Goal: Information Seeking & Learning: Learn about a topic

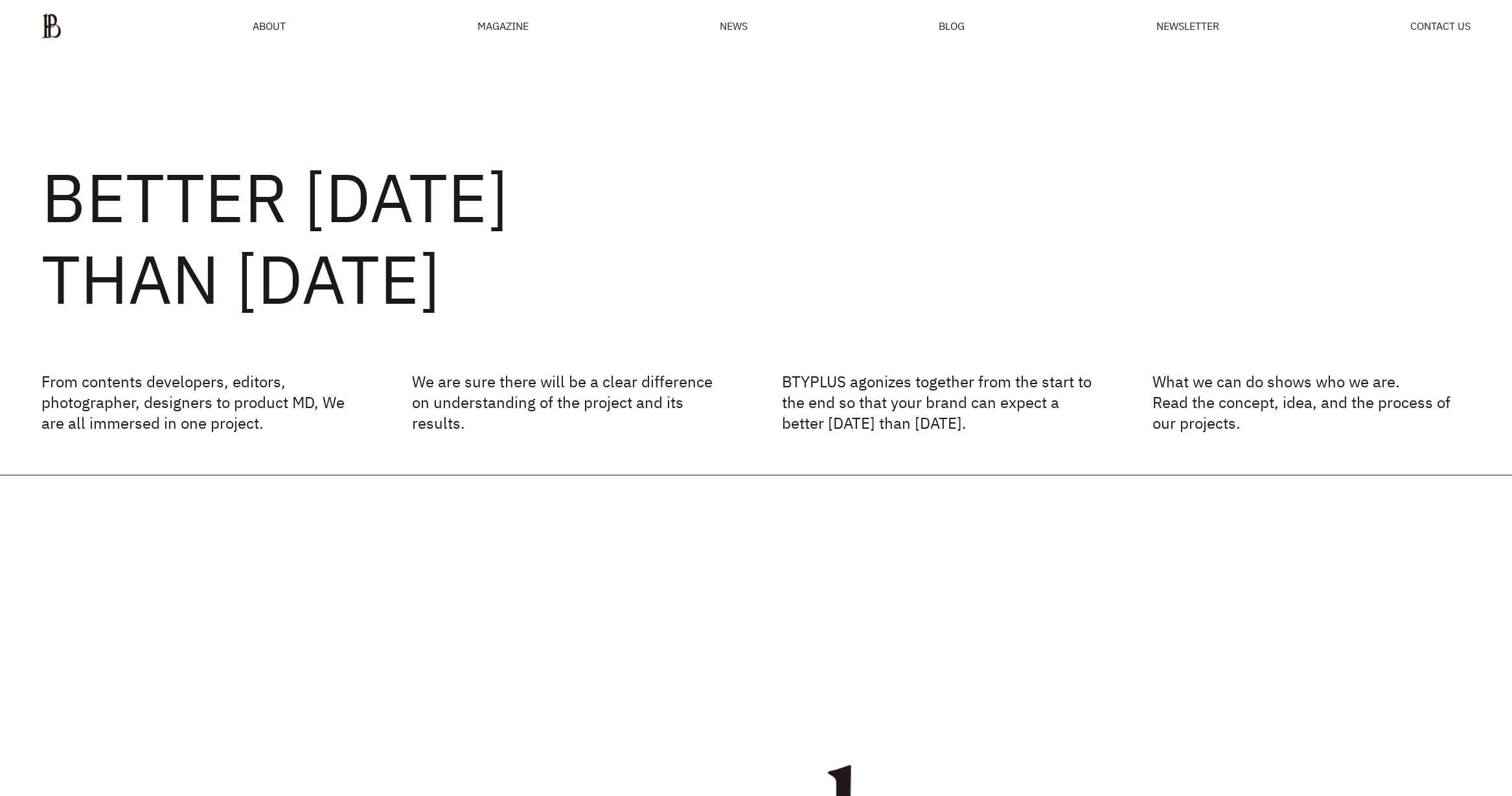
click at [286, 31] on ul "ABOUT MAGAZINE SEE ALL OFF THE REC INSIDE BTYPLUS CURATION NEWS BLOG NEWSLETTER…" at bounding box center [756, 26] width 1429 height 26
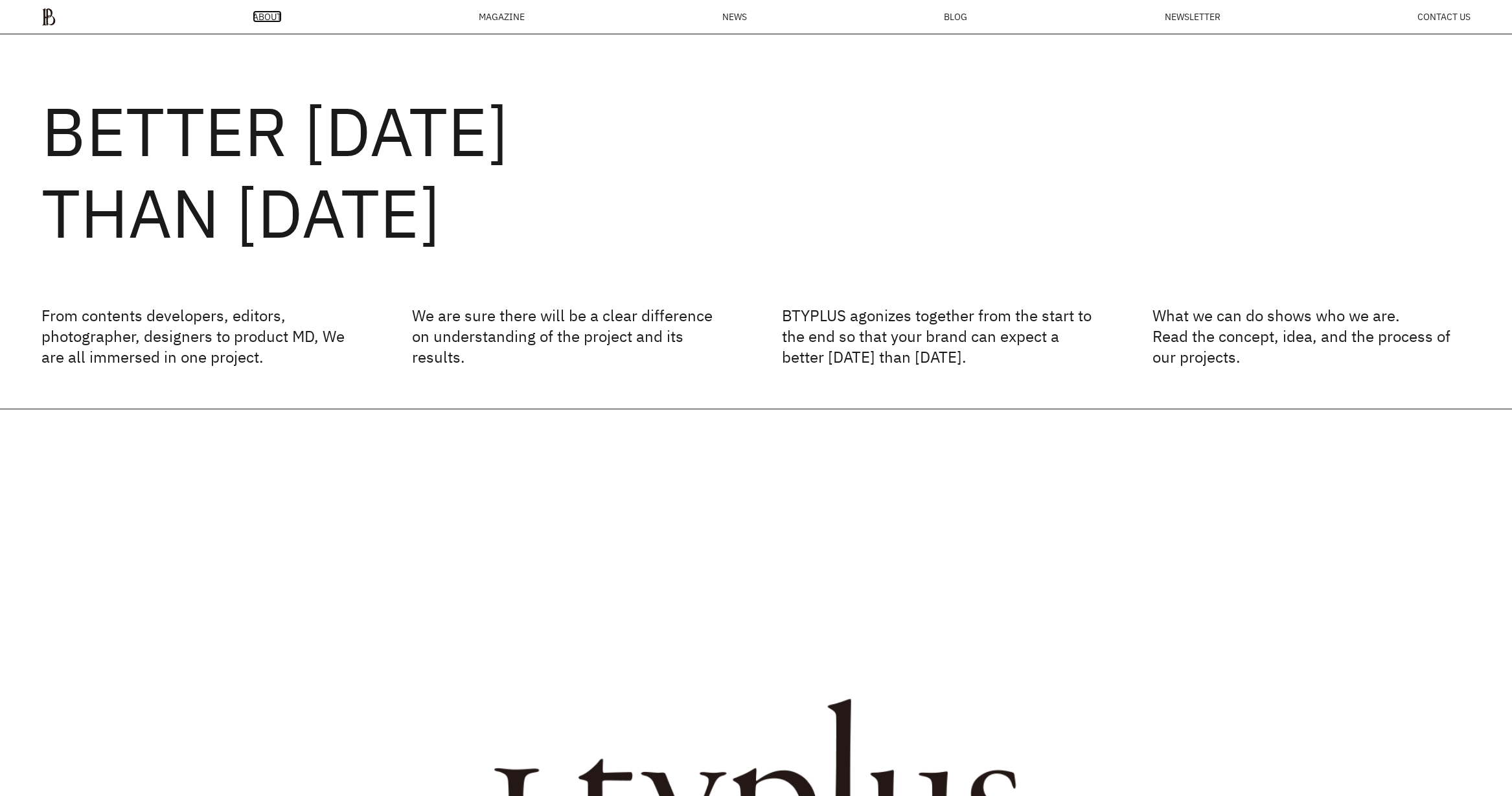
scroll to position [47, 0]
click at [271, 18] on span "ABOUT" at bounding box center [267, 16] width 29 height 9
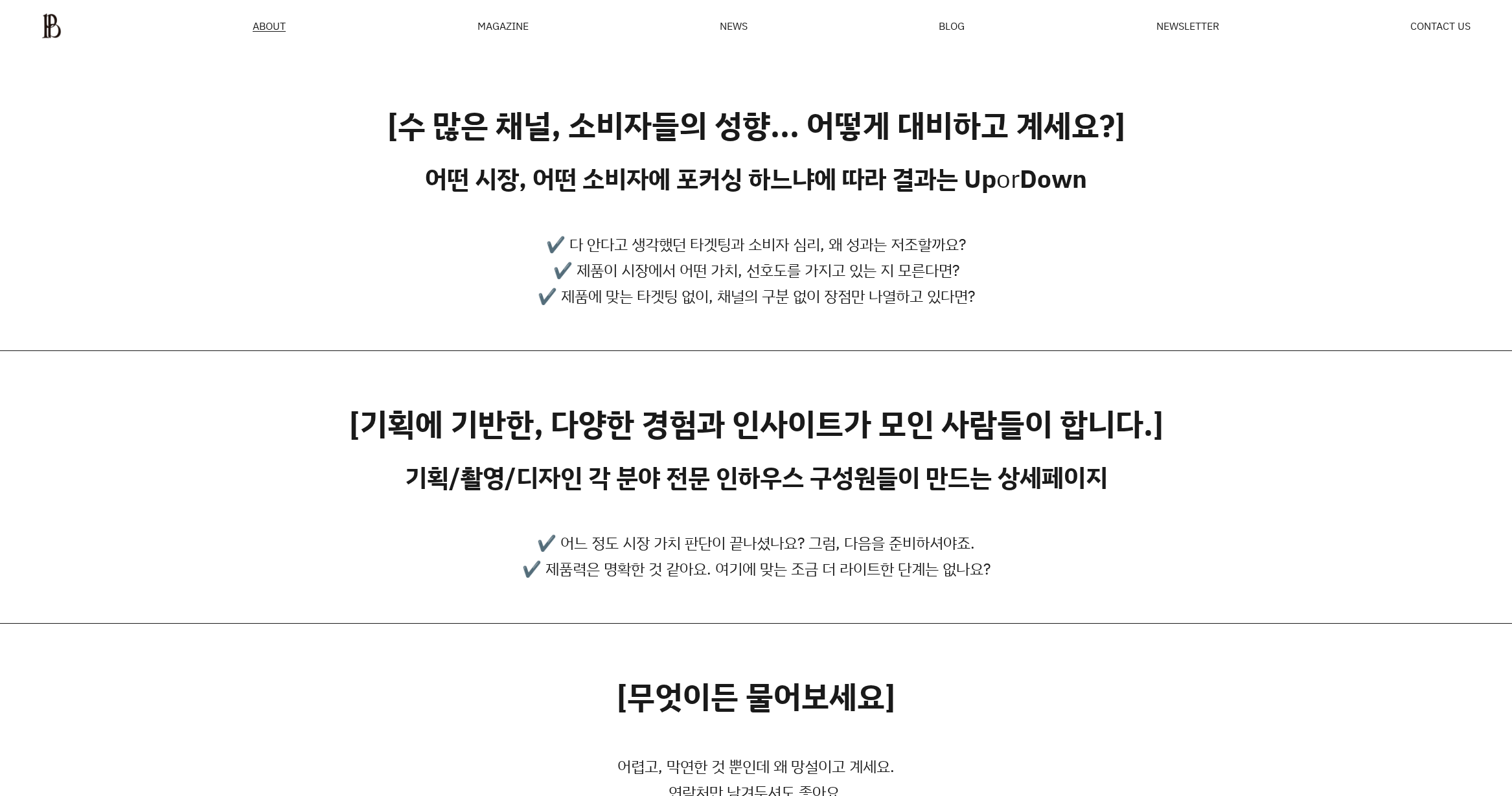
click at [504, 27] on div "MAGAZINE" at bounding box center [502, 26] width 51 height 10
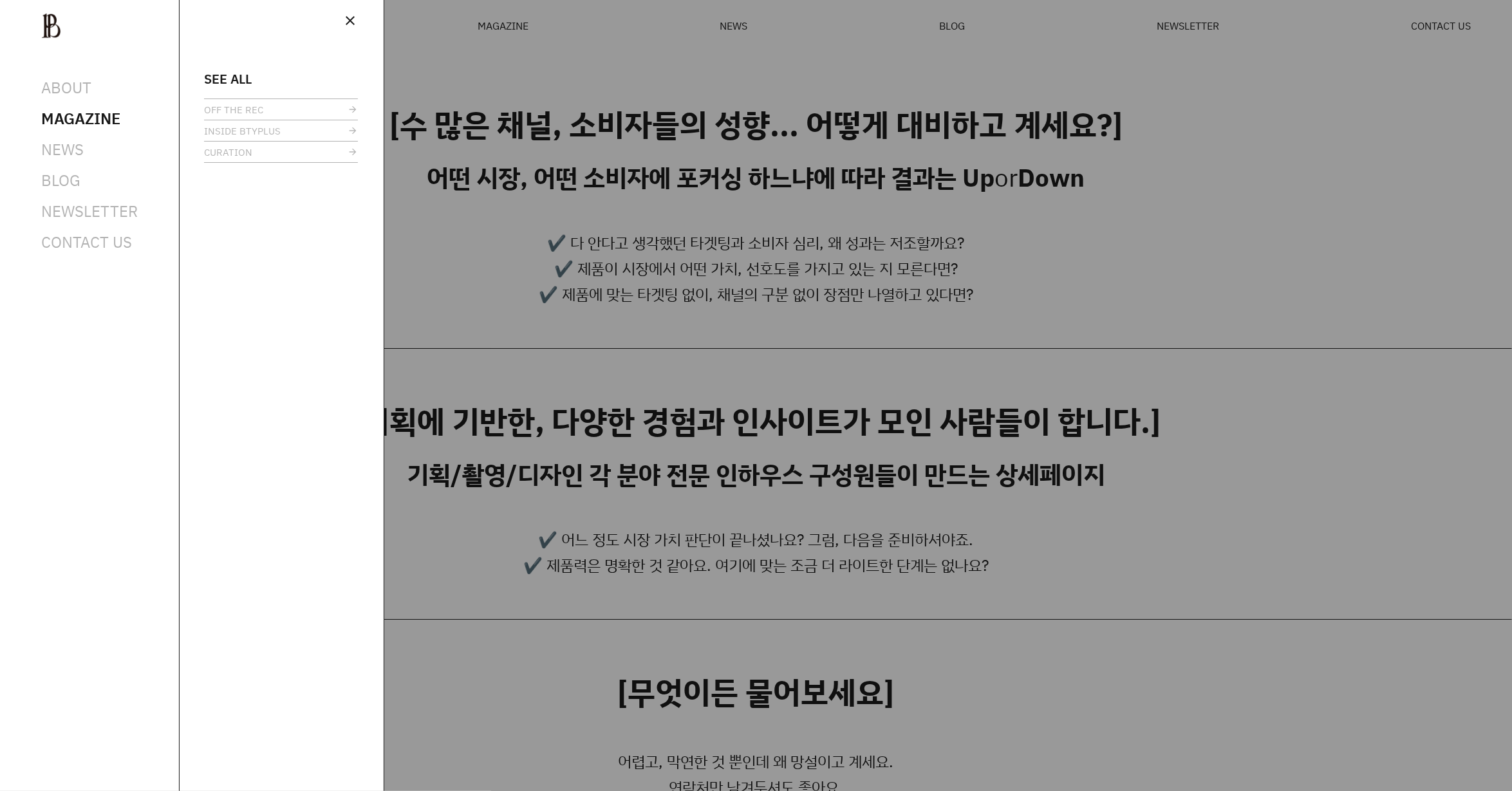
click at [223, 78] on span "SEE ALL" at bounding box center [228, 79] width 48 height 10
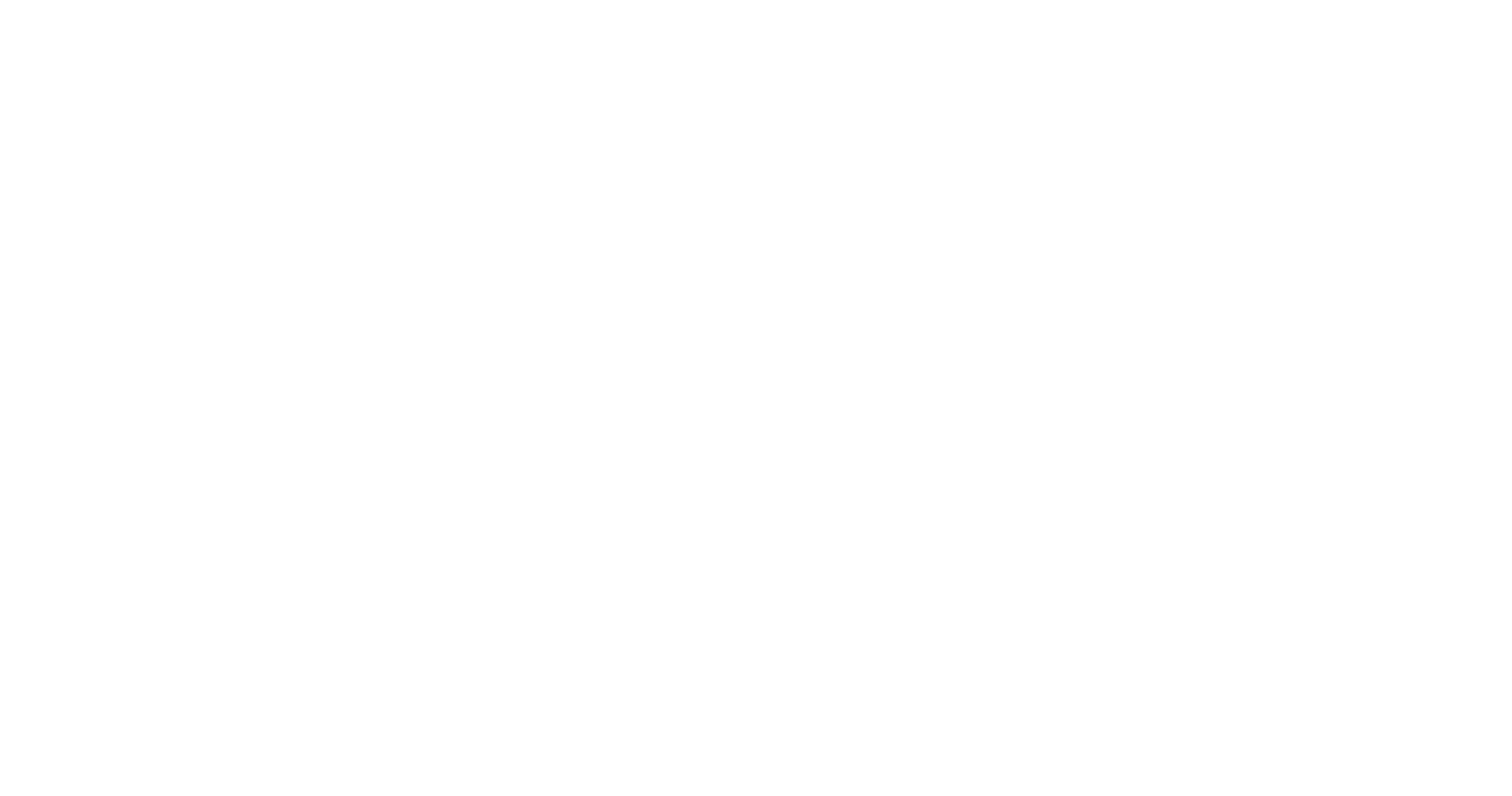
click at [0, 0] on html at bounding box center [0, 0] width 0 height 0
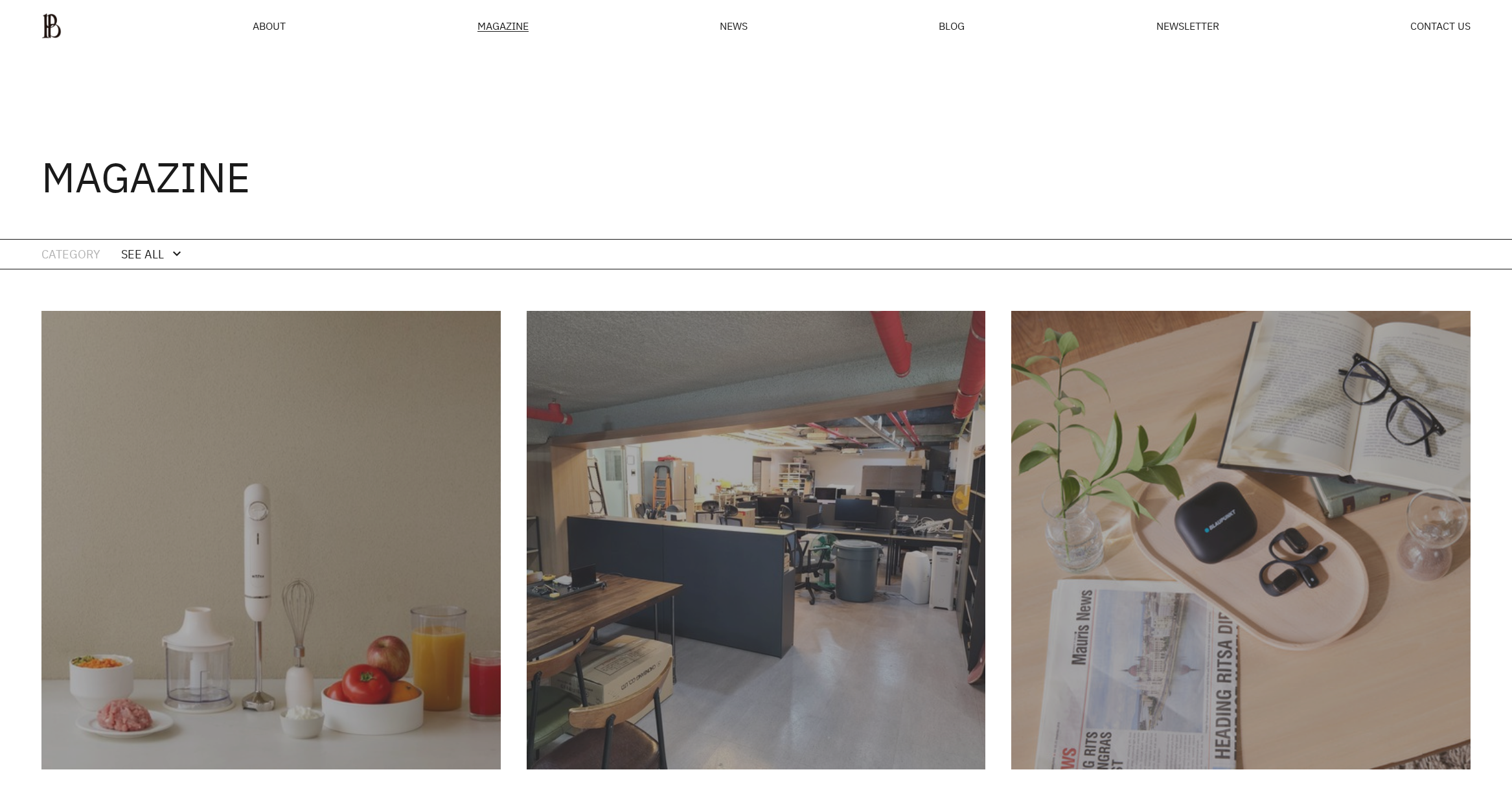
click at [718, 28] on ul "ABOUT MAGAZINE SEE ALL OFF THE REC INSIDE BTYPLUS CURATION NEWS BLOG NEWSLETTER…" at bounding box center [756, 26] width 1429 height 26
click at [734, 21] on span "NEWS" at bounding box center [734, 26] width 28 height 10
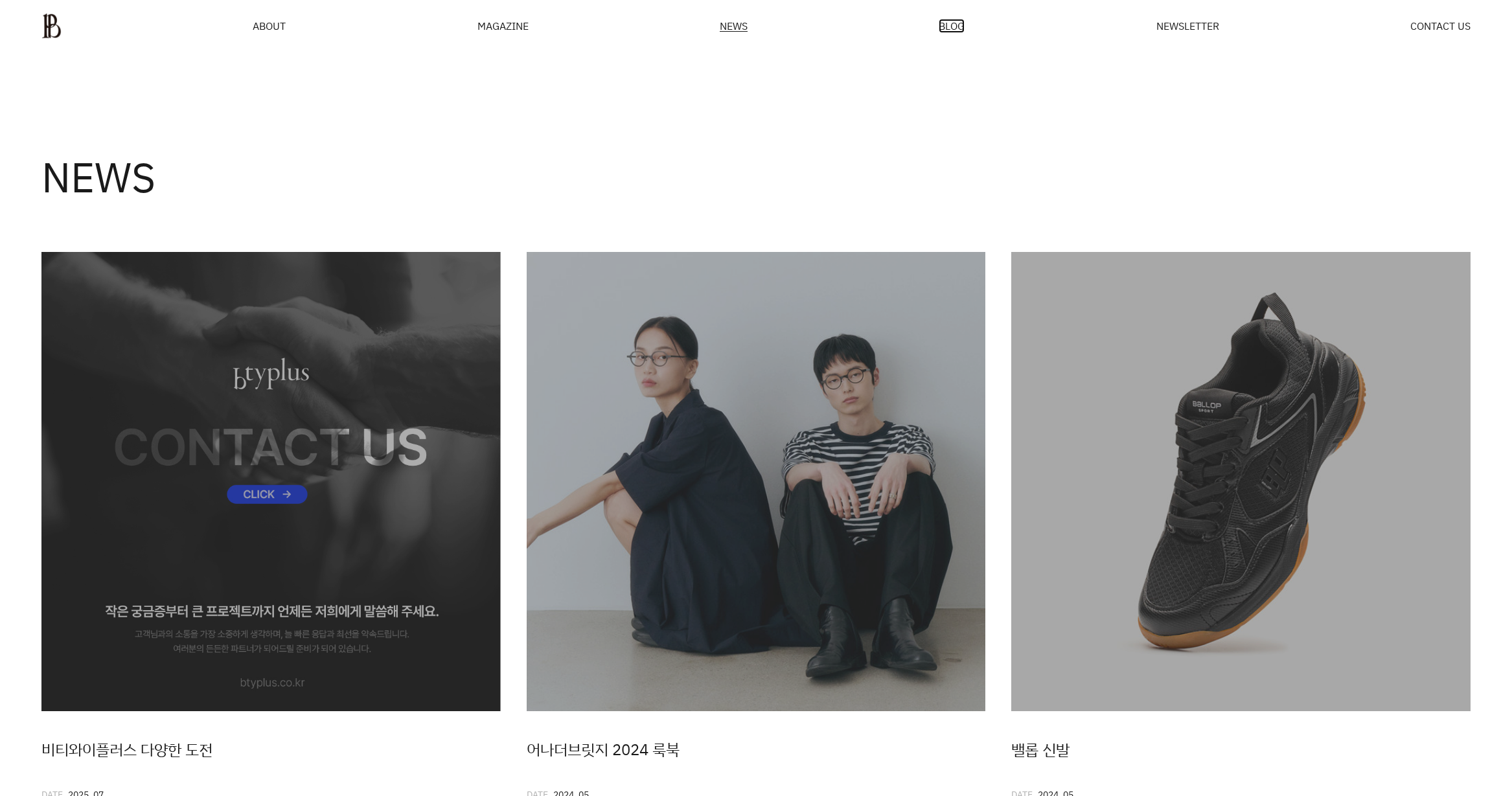
click at [940, 21] on span "BLOG" at bounding box center [952, 26] width 26 height 10
click at [1186, 21] on span "NEWSLETTER" at bounding box center [1187, 26] width 63 height 10
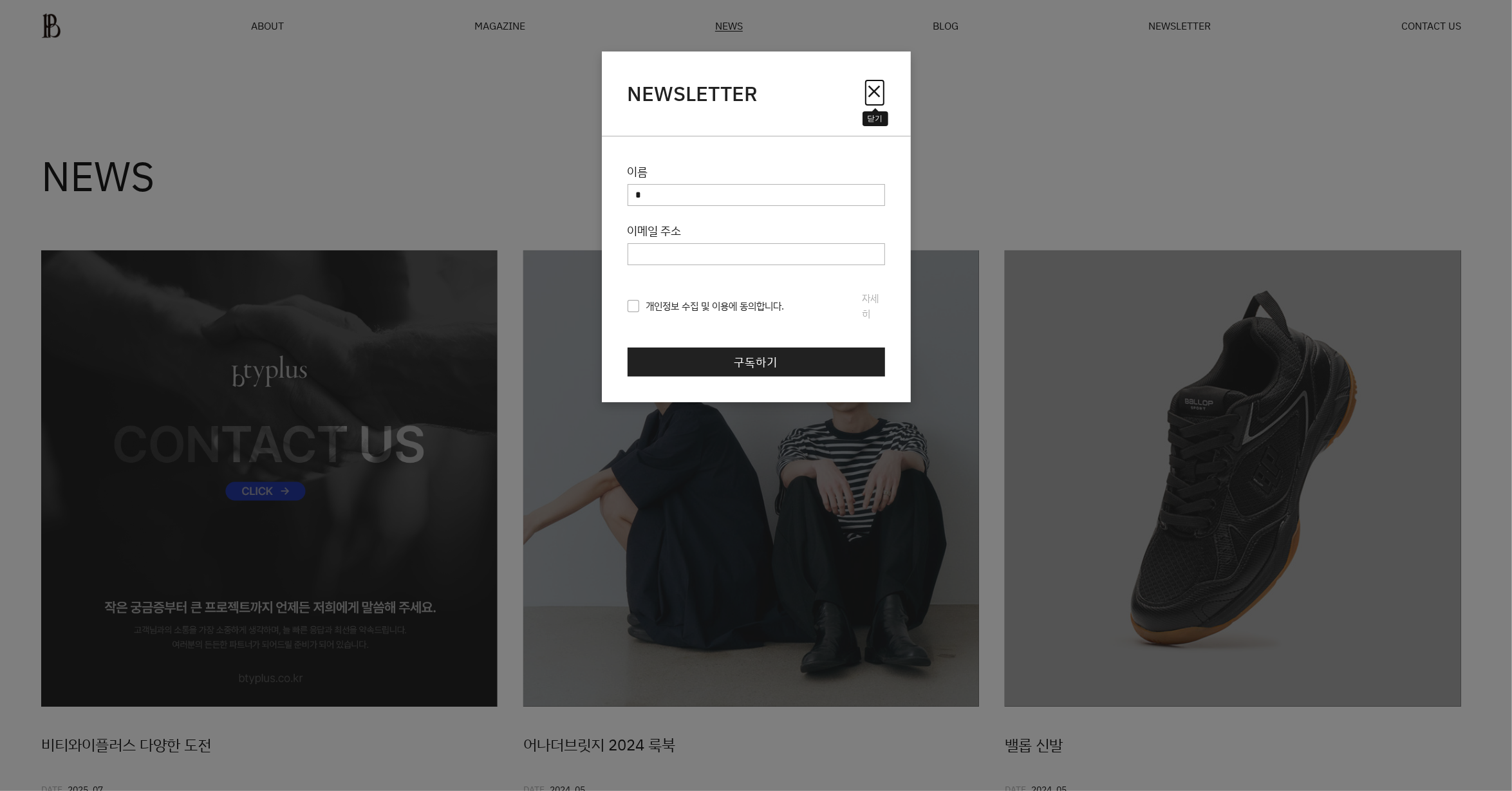
click at [865, 91] on span "close" at bounding box center [874, 91] width 21 height 21
